Goal: Task Accomplishment & Management: Use online tool/utility

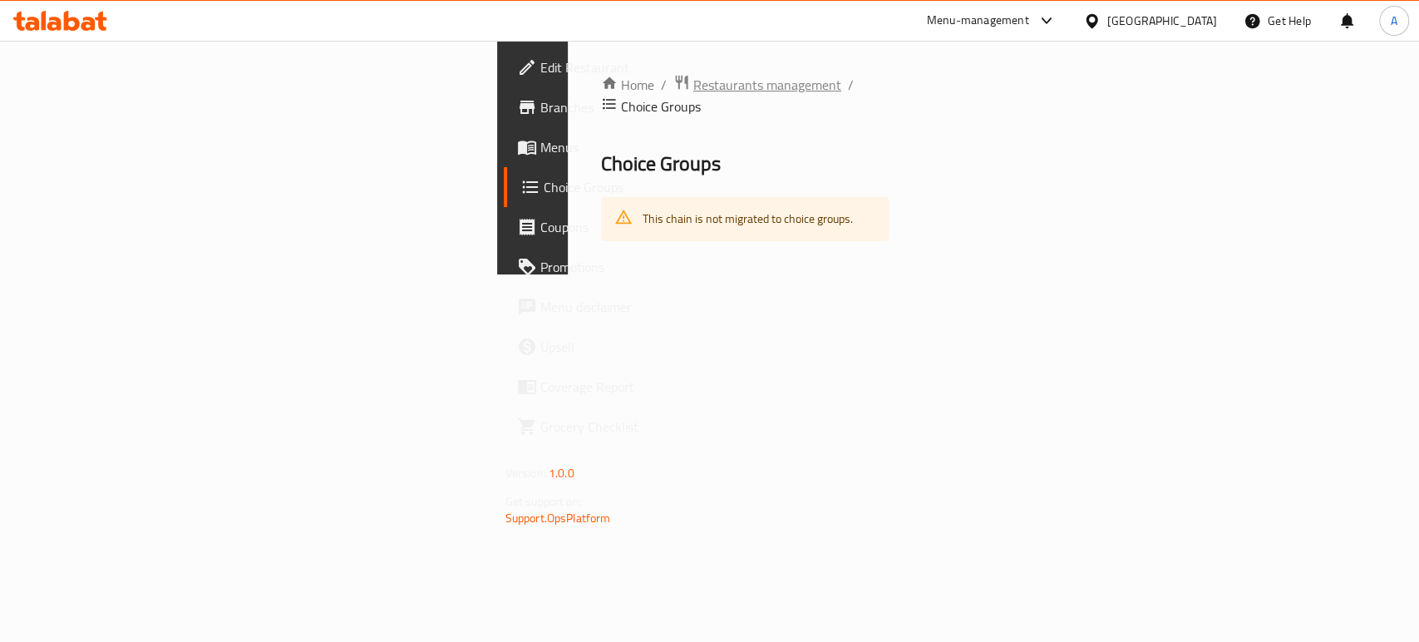
click at [673, 91] on span "breadcrumb" at bounding box center [683, 85] width 20 height 22
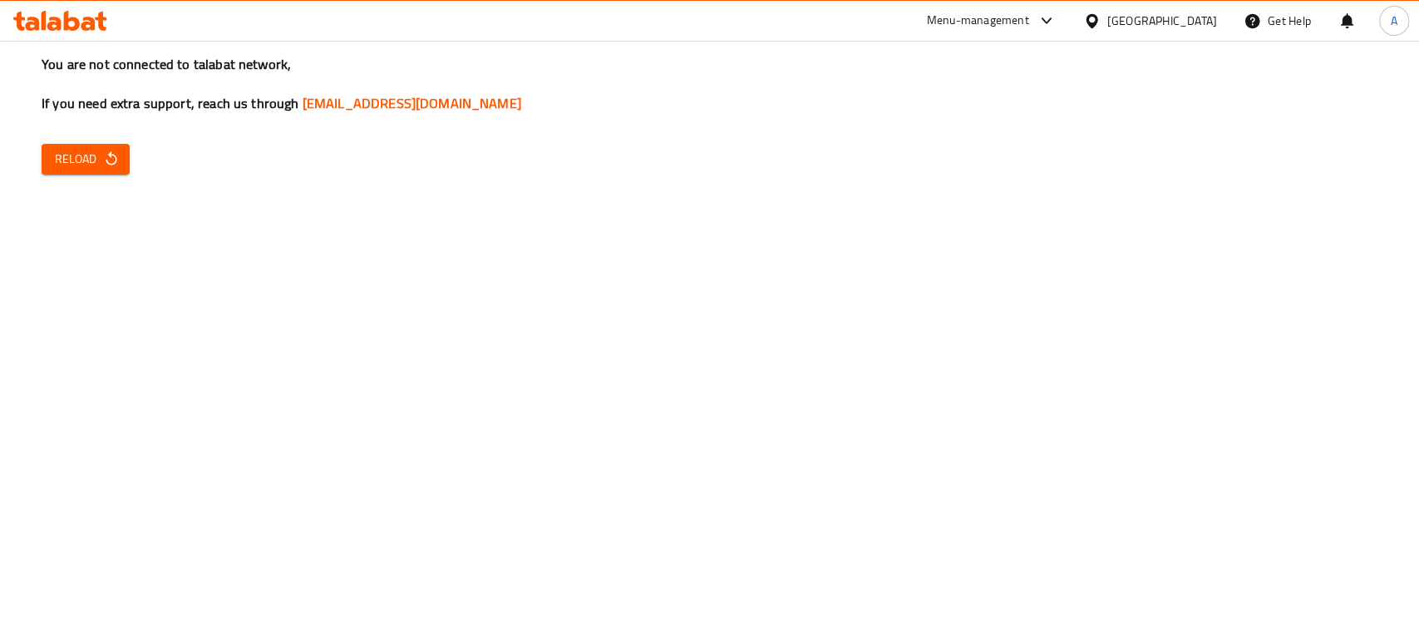
click at [92, 159] on span "Reload" at bounding box center [86, 159] width 62 height 21
click at [1137, 185] on div "You are not connected to talabat network, If you need extra support, reach us t…" at bounding box center [709, 321] width 1419 height 642
click at [941, 634] on div "You are not connected to talabat network, If you need extra support, reach us t…" at bounding box center [709, 321] width 1419 height 642
click at [93, 151] on span "Reload" at bounding box center [86, 159] width 62 height 21
